Goal: Book appointment/travel/reservation

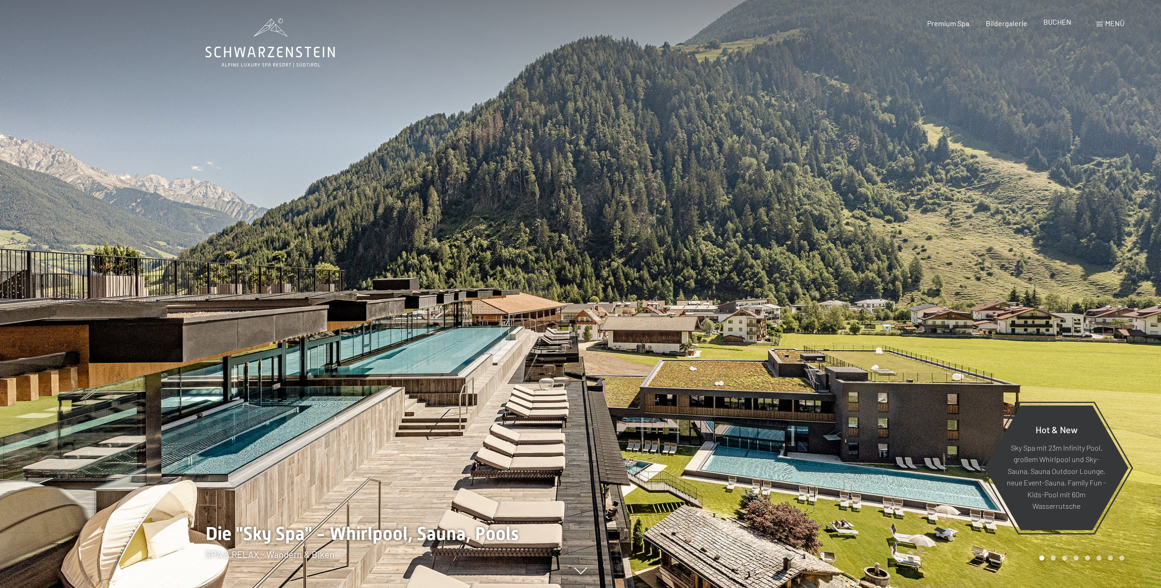
click at [1055, 25] on span "BUCHEN" at bounding box center [1058, 21] width 28 height 9
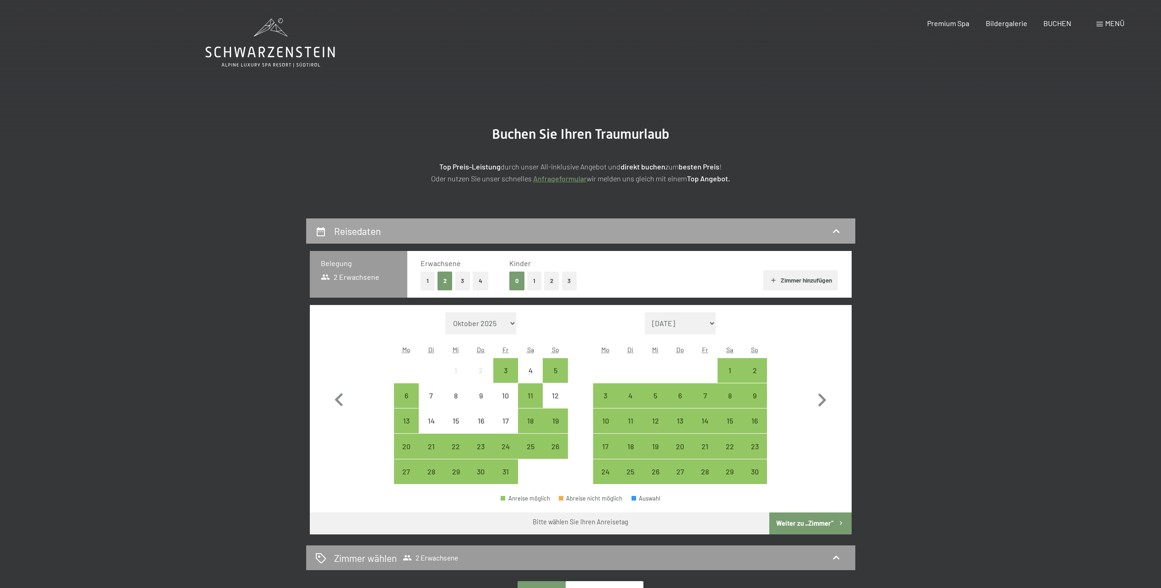
click at [833, 228] on icon at bounding box center [836, 231] width 11 height 11
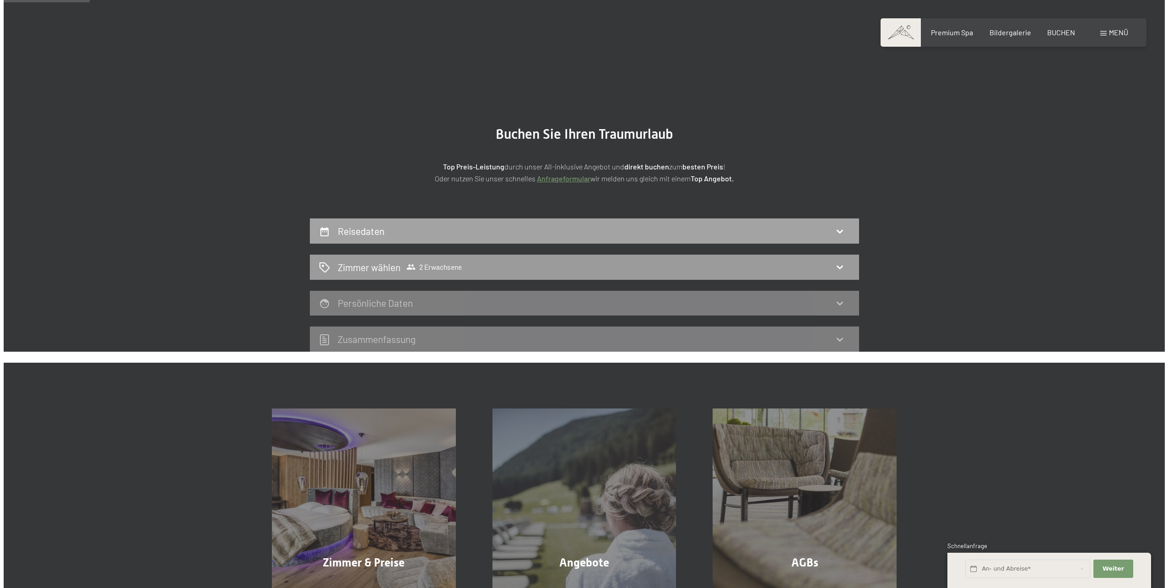
scroll to position [218, 0]
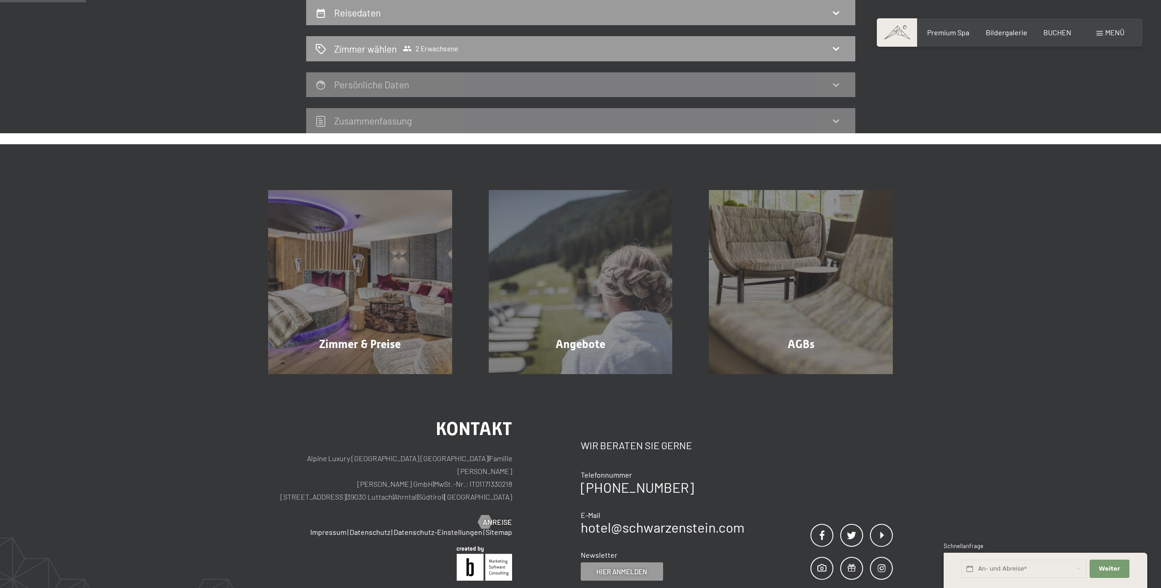
click at [1115, 28] on span "Menü" at bounding box center [1114, 32] width 19 height 9
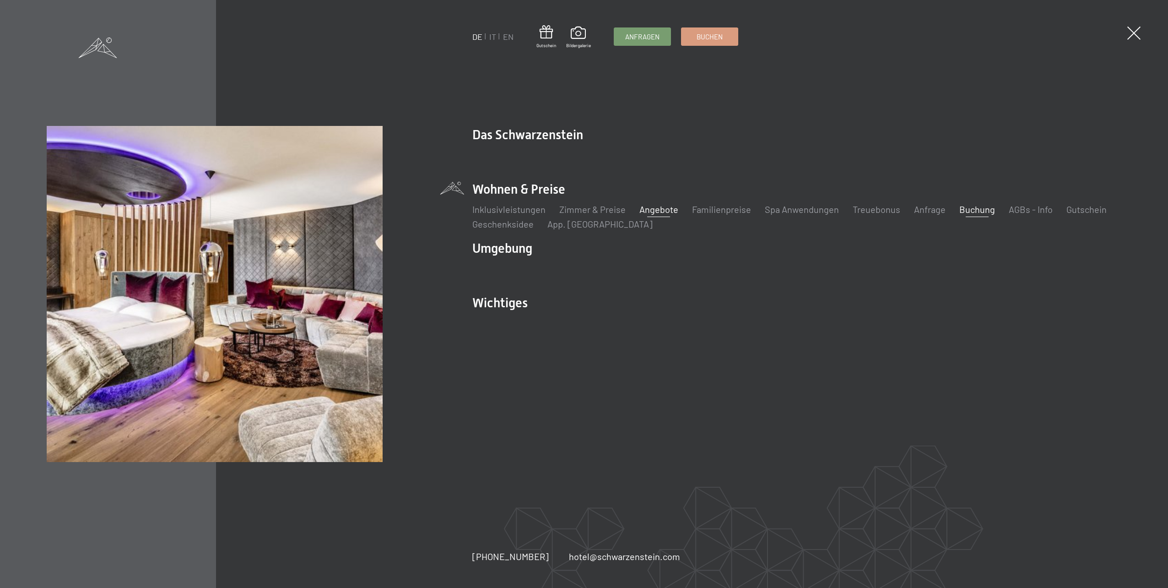
click at [653, 211] on link "Angebote" at bounding box center [658, 209] width 39 height 11
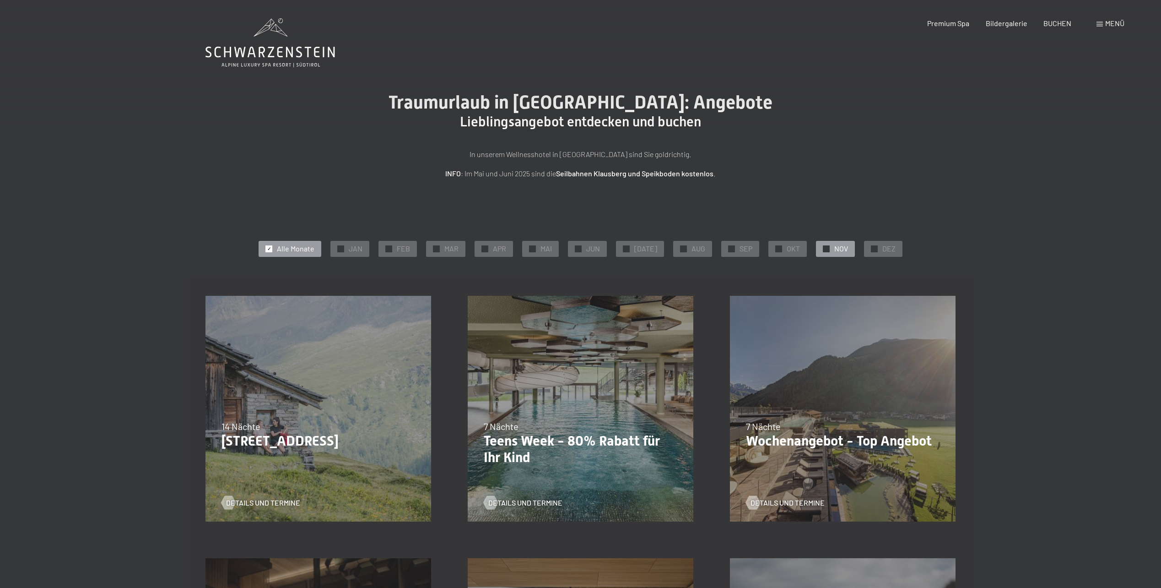
click at [823, 249] on div at bounding box center [826, 248] width 7 height 7
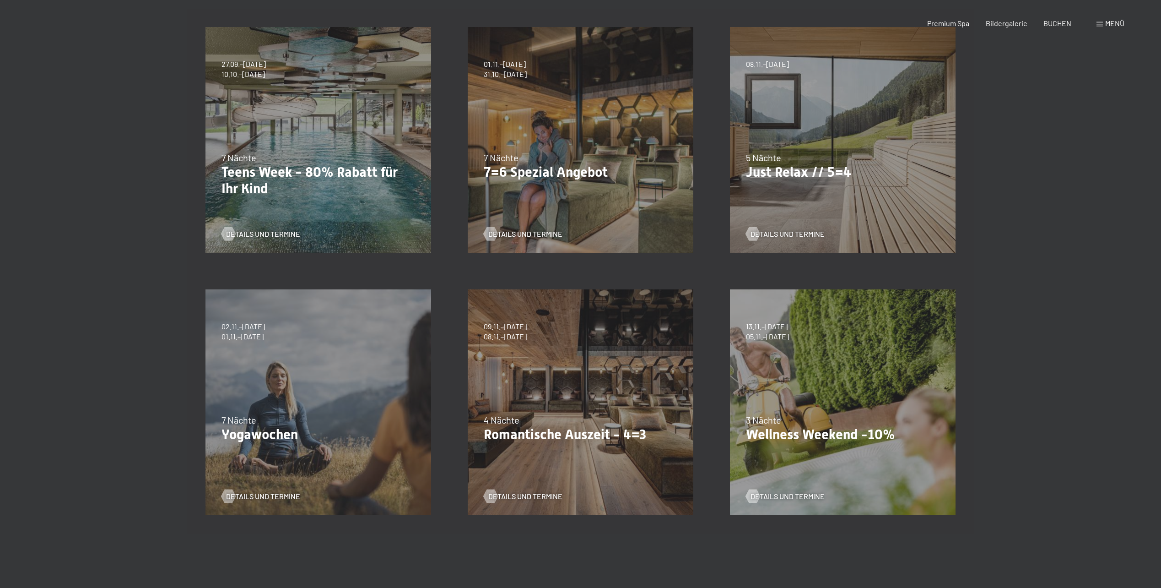
scroll to position [305, 0]
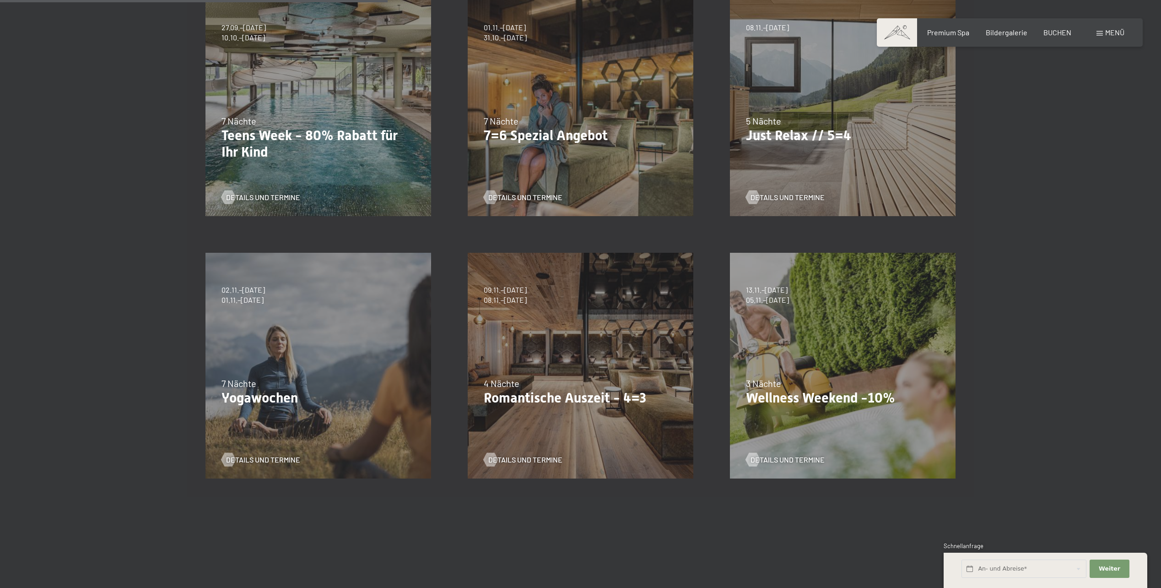
click at [852, 356] on div "13.11.–01.12.2025 11.12.–22.12.2025 15.01.–26.01.2026 12.03.–23.03.2026 14.05.–…" at bounding box center [843, 365] width 262 height 262
click at [796, 460] on span "Details und Termine" at bounding box center [797, 460] width 74 height 10
drag, startPoint x: 822, startPoint y: 359, endPoint x: 833, endPoint y: 348, distance: 15.5
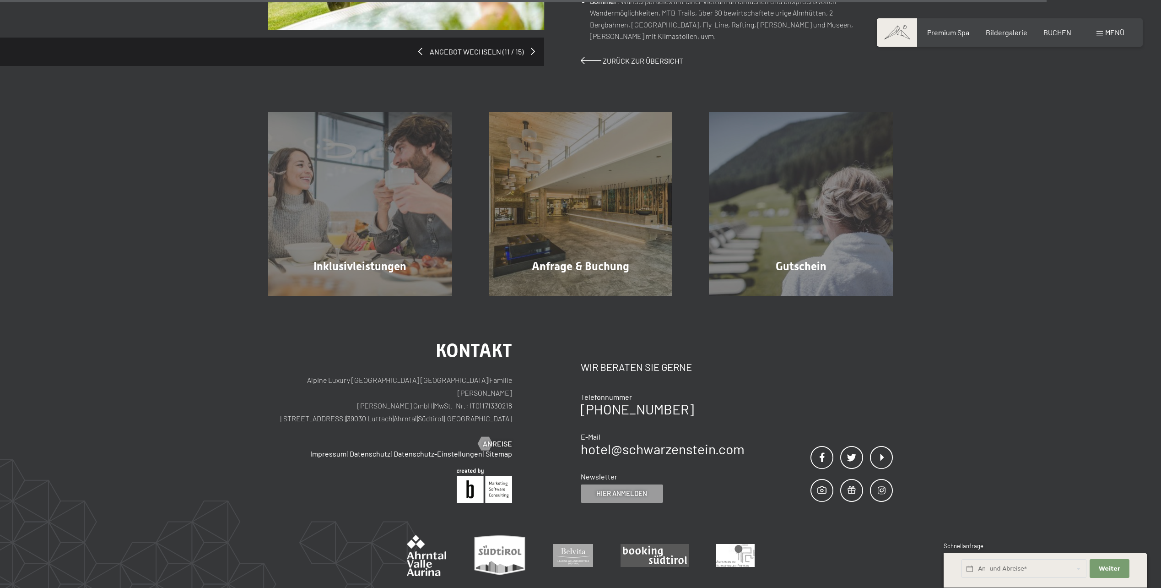
scroll to position [839, 0]
